Goal: Check status: Check status

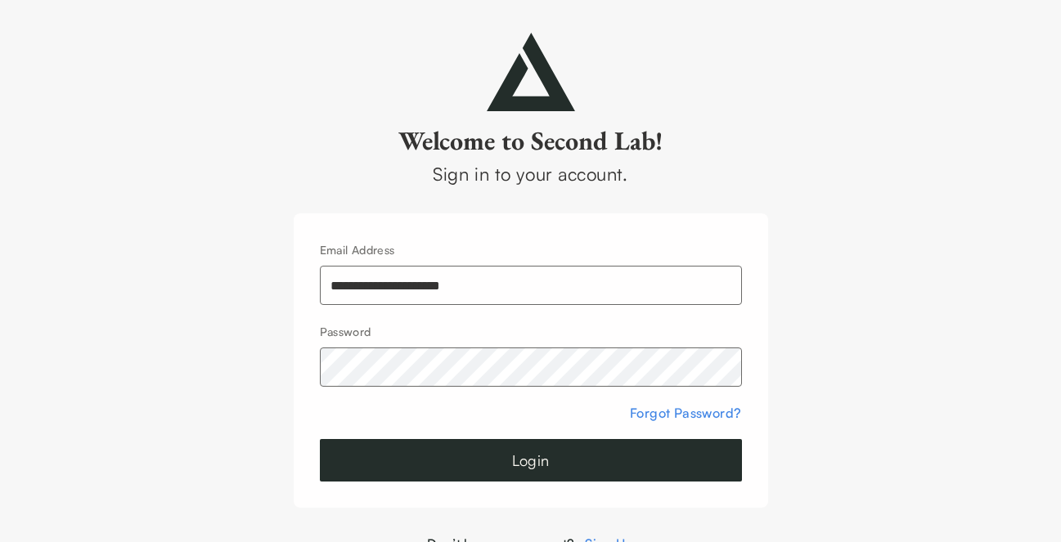
click at [455, 289] on input "**********" at bounding box center [531, 285] width 422 height 39
type input "**********"
click at [510, 452] on button "Login" at bounding box center [531, 460] width 422 height 43
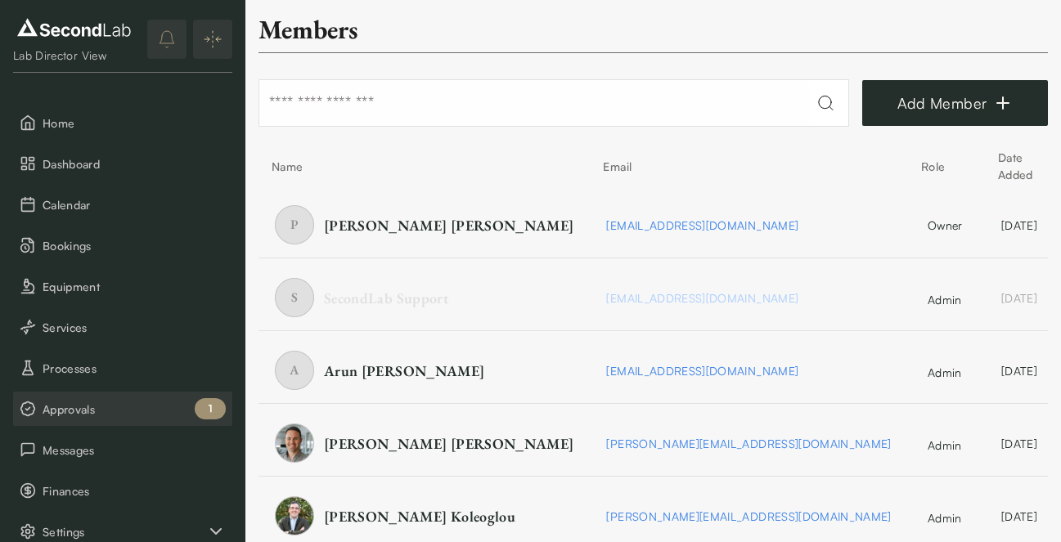
click at [114, 402] on span "Approvals" at bounding box center [134, 409] width 183 height 17
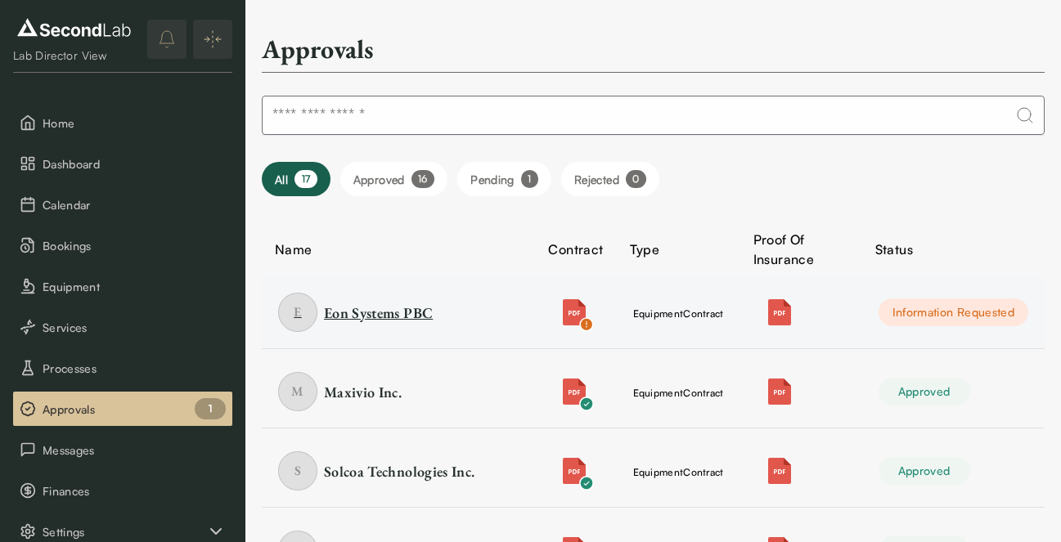
click at [384, 325] on div "E Eon Systems PBC" at bounding box center [398, 312] width 240 height 39
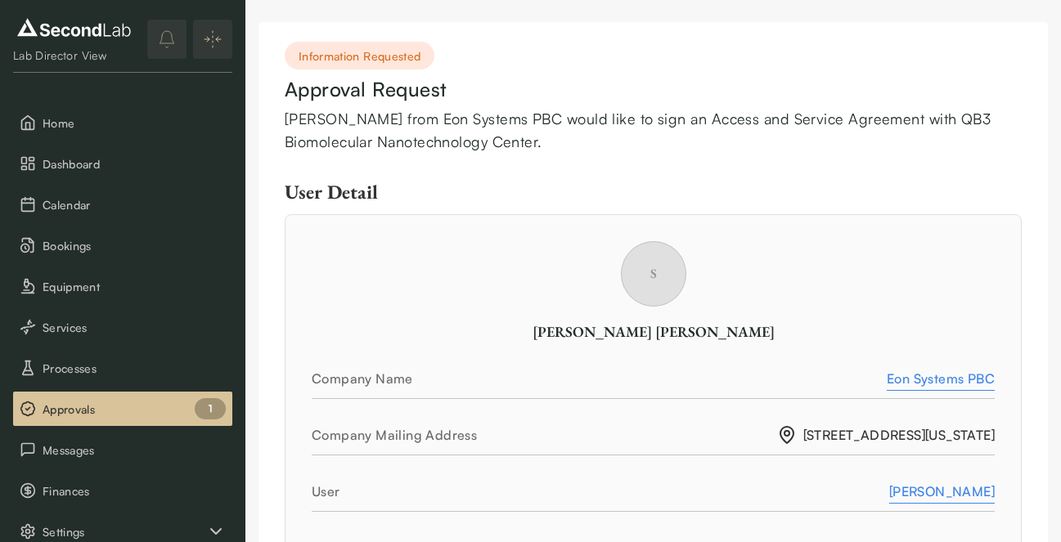
scroll to position [289, 0]
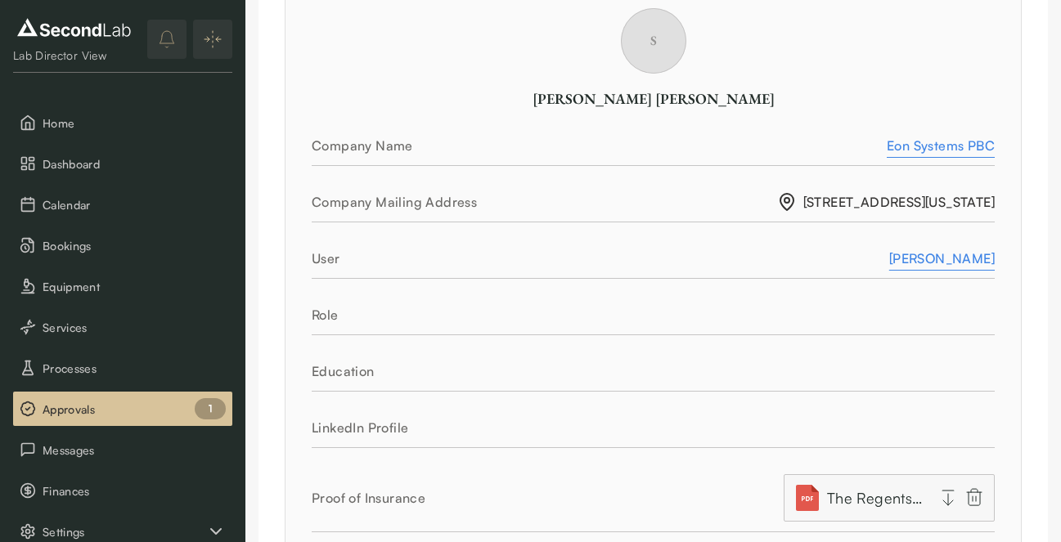
drag, startPoint x: 951, startPoint y: 255, endPoint x: 496, endPoint y: 16, distance: 514.3
click at [764, 270] on div "User Susanna Yaeger-Weiss" at bounding box center [653, 264] width 683 height 30
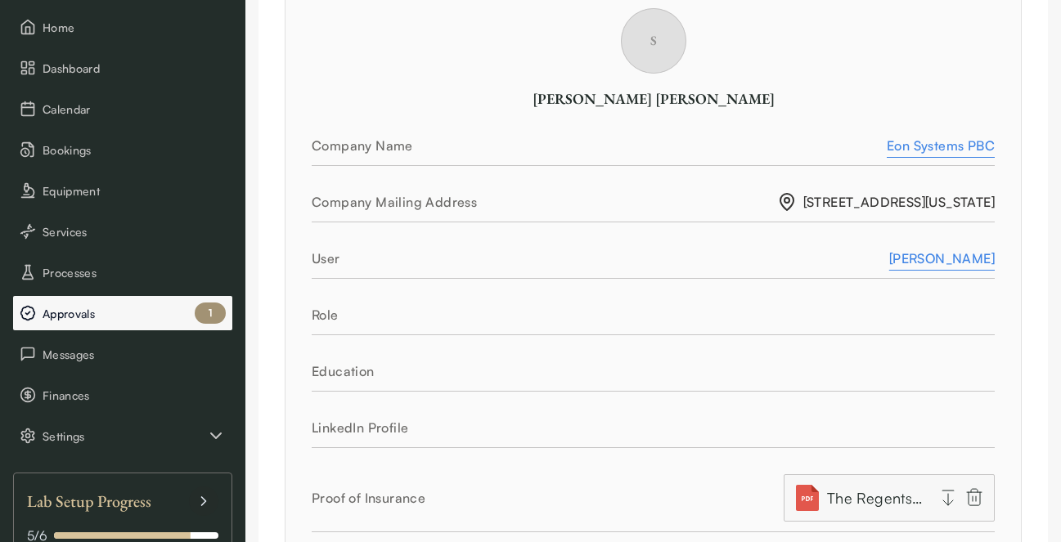
scroll to position [204, 0]
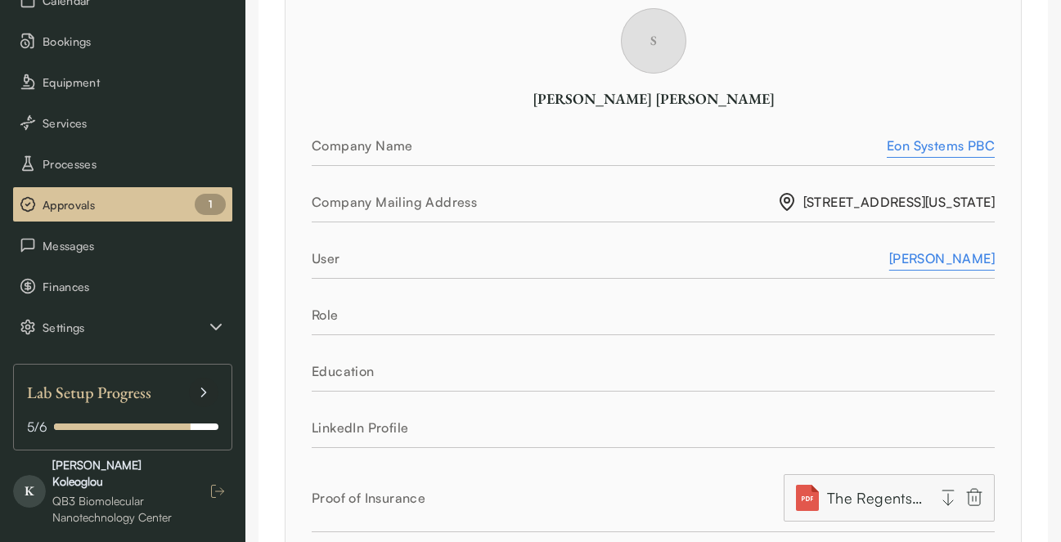
click at [213, 483] on icon "button" at bounding box center [217, 491] width 16 height 16
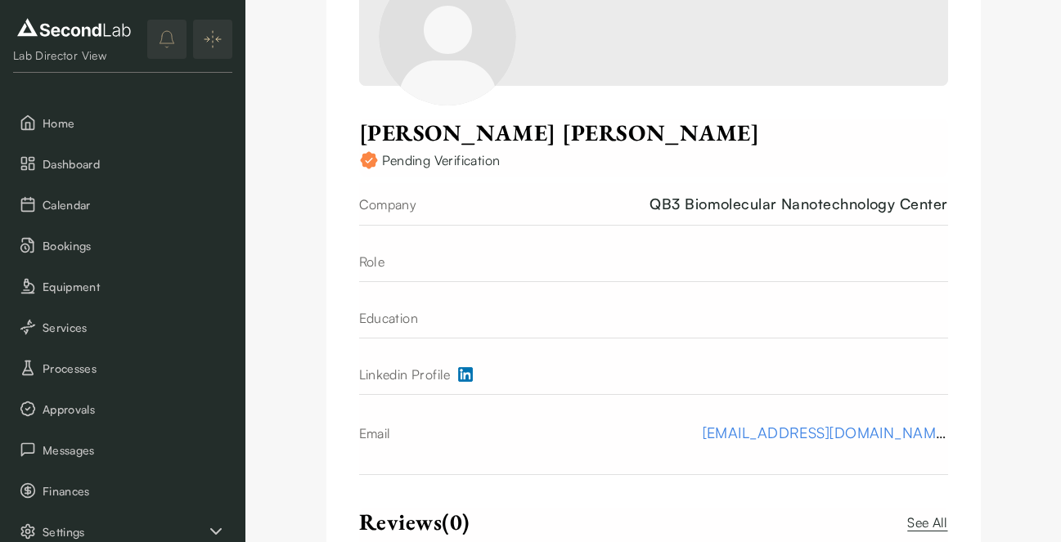
scroll to position [411, 0]
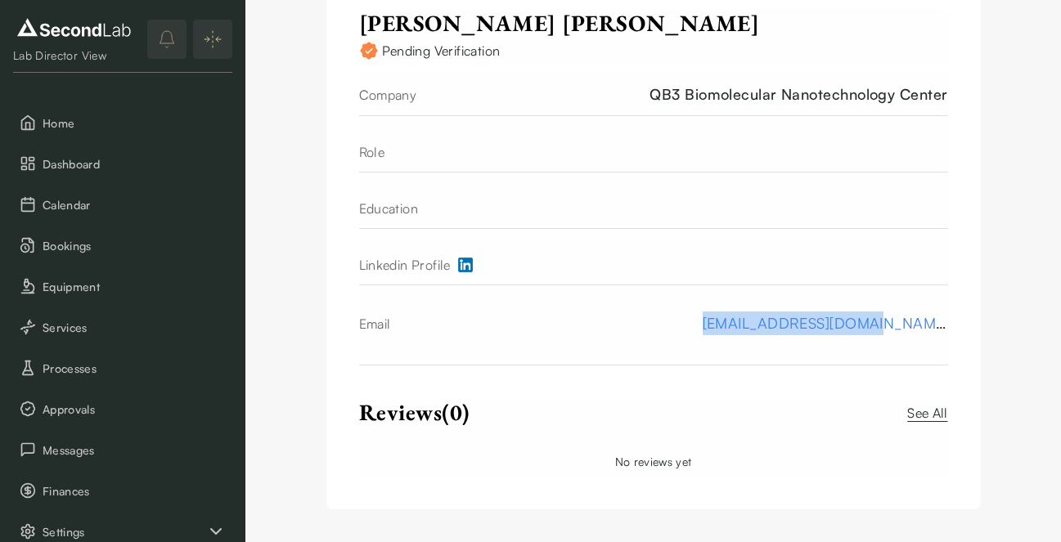
drag, startPoint x: 779, startPoint y: 326, endPoint x: 950, endPoint y: 336, distance: 172.0
click at [950, 336] on div "Account Upload Cover Image [PERSON_NAME] Pending Verification Company QB3 Biomo…" at bounding box center [653, 65] width 654 height 887
copy link "[EMAIL_ADDRESS][DOMAIN_NAME]"
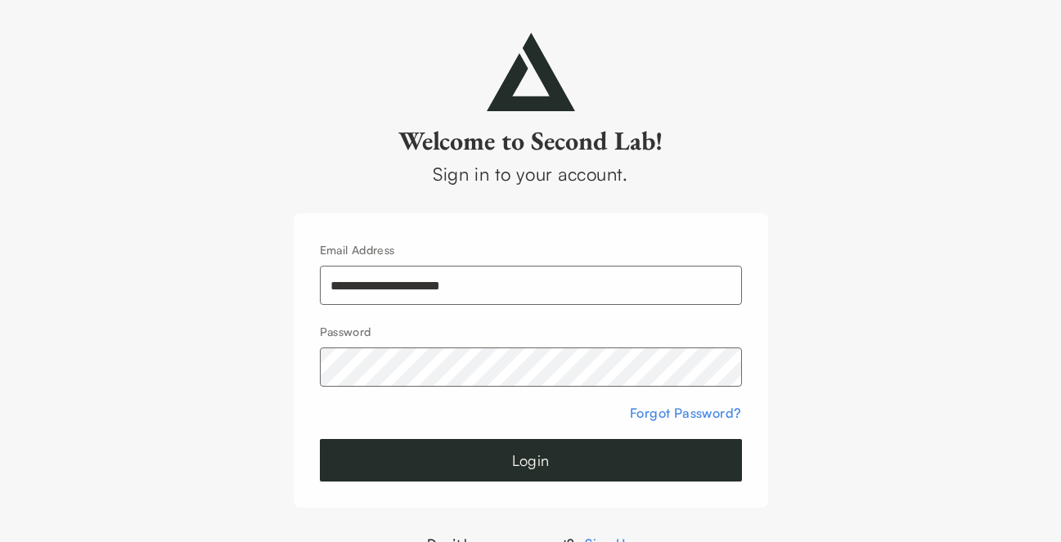
click at [402, 276] on input "**********" at bounding box center [531, 285] width 422 height 39
type input "**********"
click at [541, 460] on button "Login" at bounding box center [531, 460] width 422 height 43
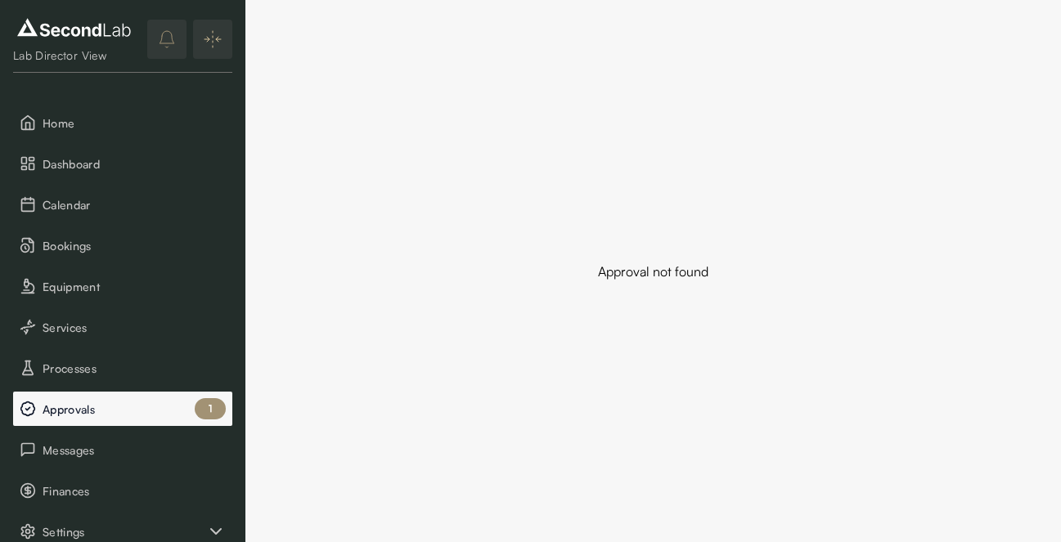
click at [128, 421] on button "Approvals 1" at bounding box center [122, 409] width 219 height 34
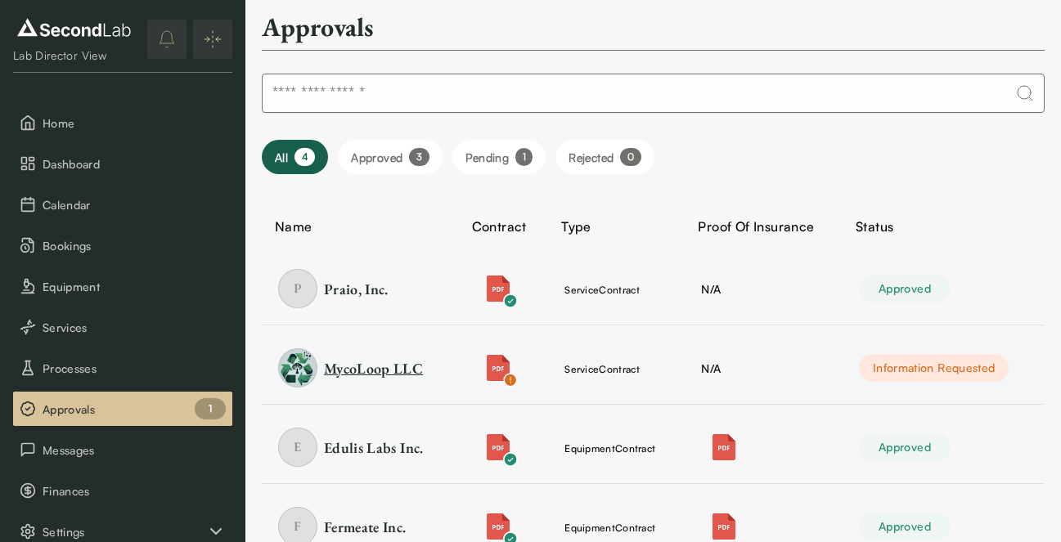
scroll to position [82, 0]
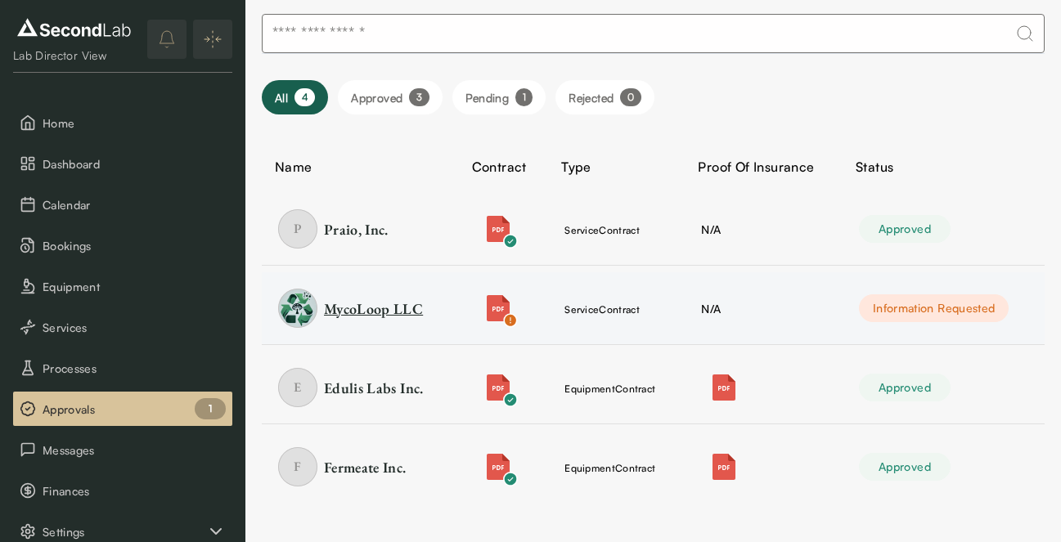
click at [370, 303] on div "MycoLoop LLC" at bounding box center [373, 308] width 99 height 20
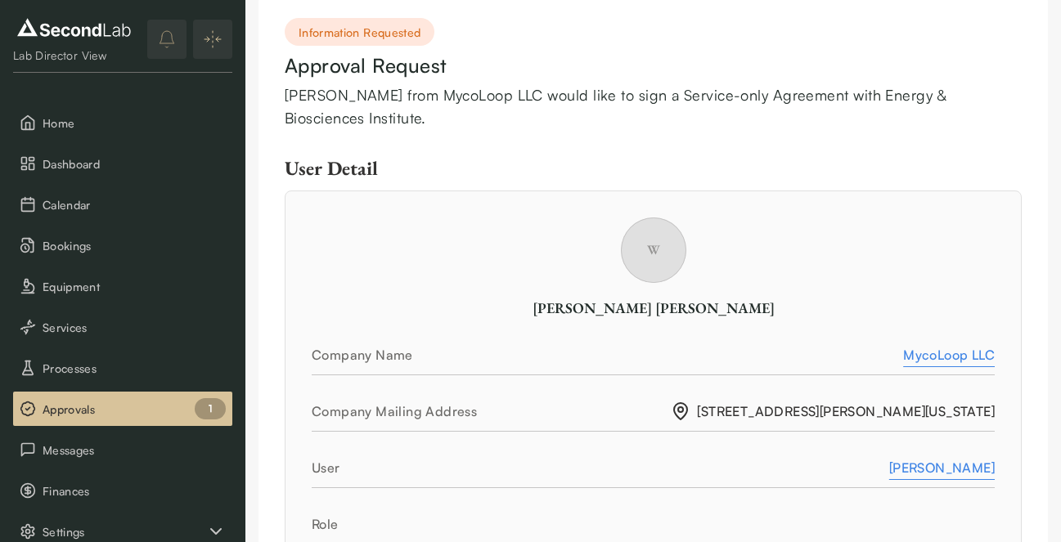
scroll to position [88, 0]
